Goal: Use online tool/utility: Use online tool/utility

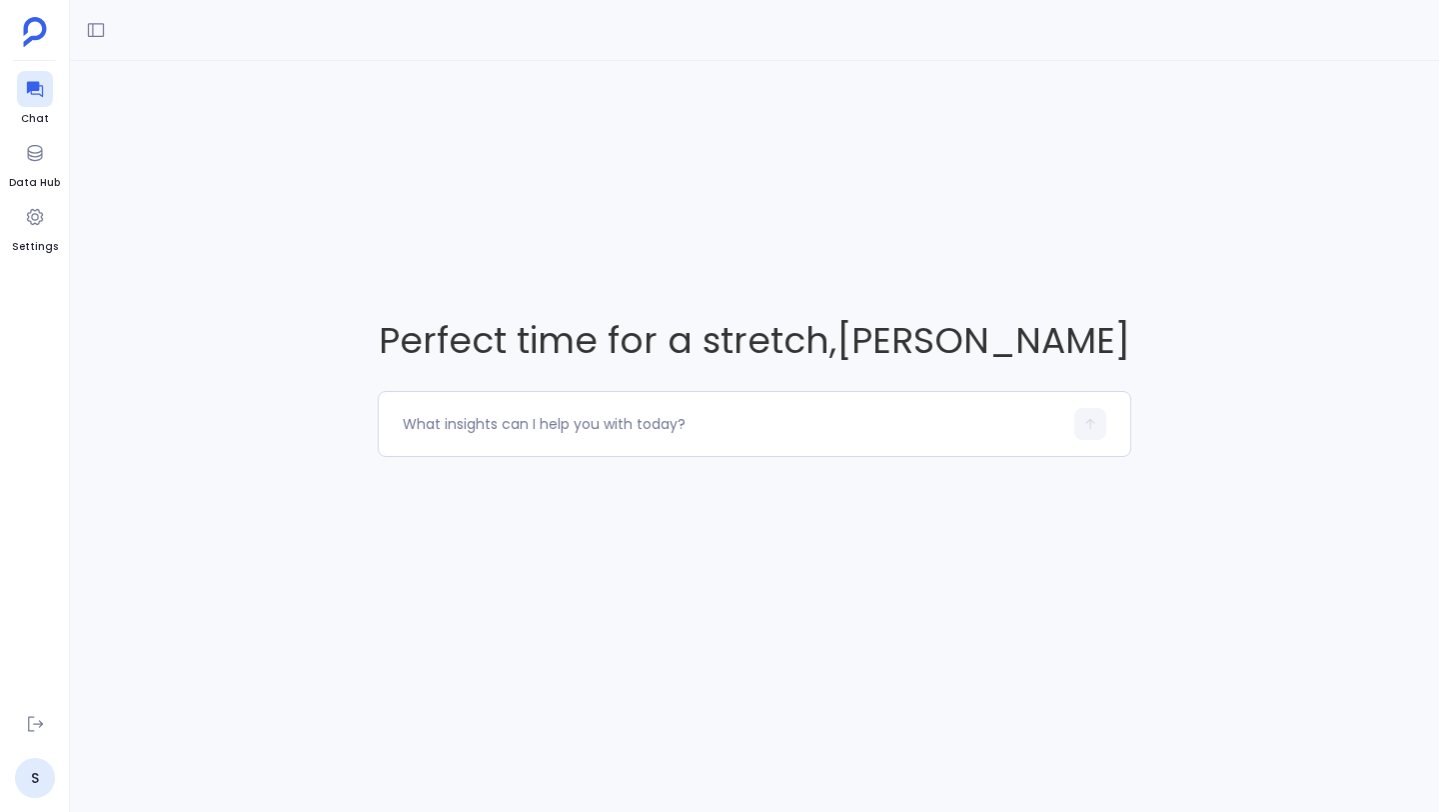
click at [611, 429] on textarea at bounding box center [733, 424] width 660 height 20
type textarea "s"
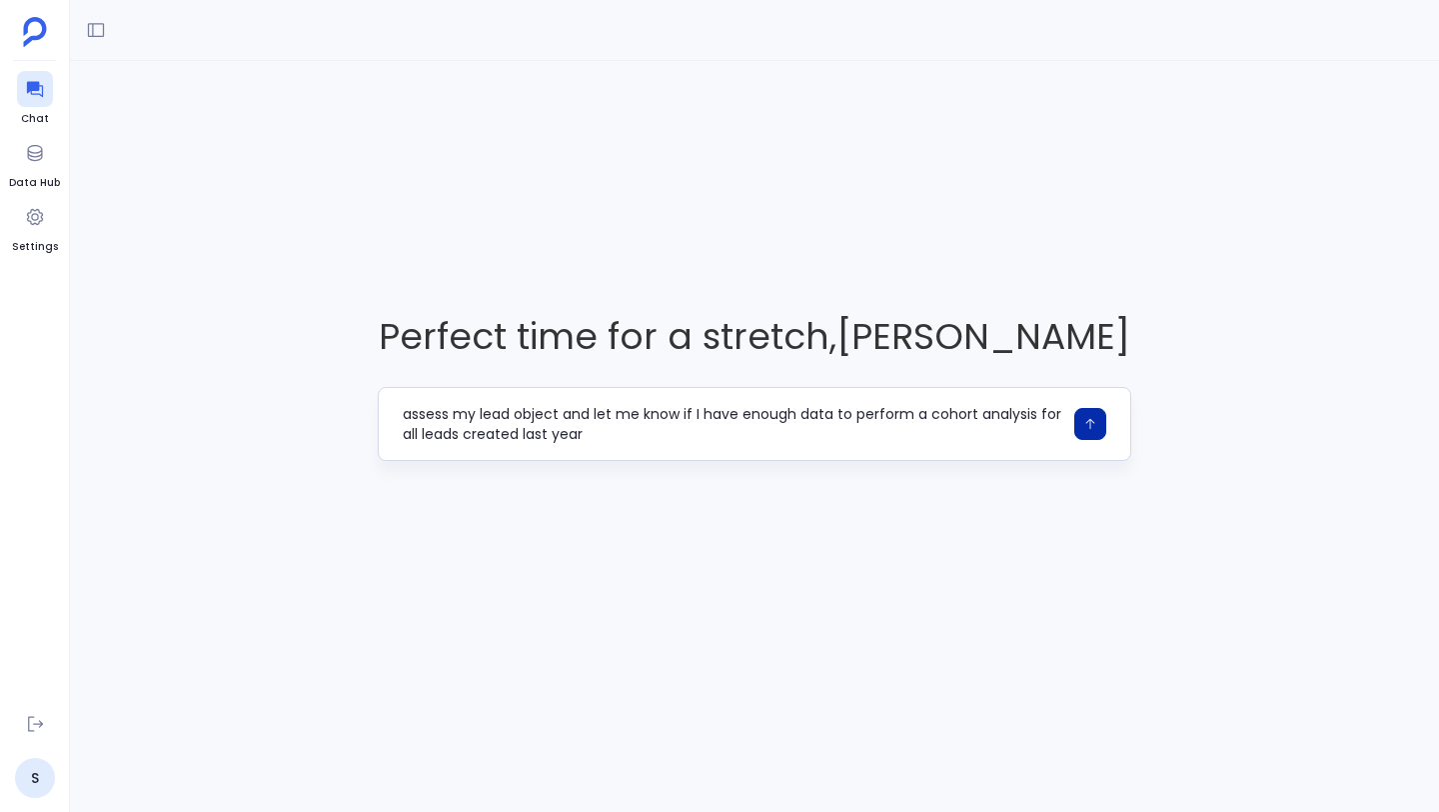
type textarea "assess my lead object and let me know if I have enough data to perform a cohort…"
click at [1084, 421] on icon "button" at bounding box center [1090, 424] width 14 height 14
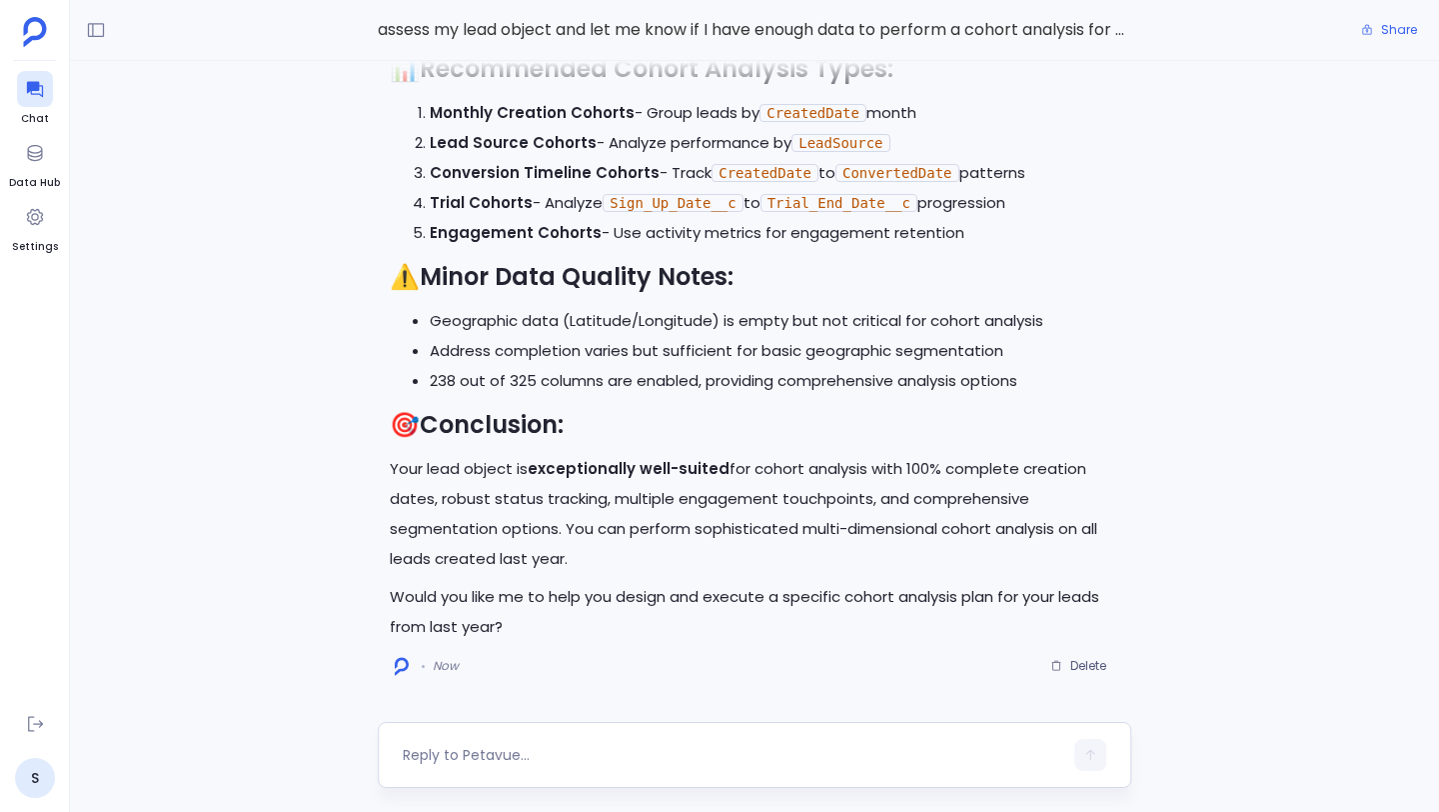
click at [721, 755] on textarea at bounding box center [733, 755] width 660 height 20
type textarea "yes"
click at [1086, 756] on icon "button" at bounding box center [1090, 755] width 14 height 14
